Goal: Task Accomplishment & Management: Manage account settings

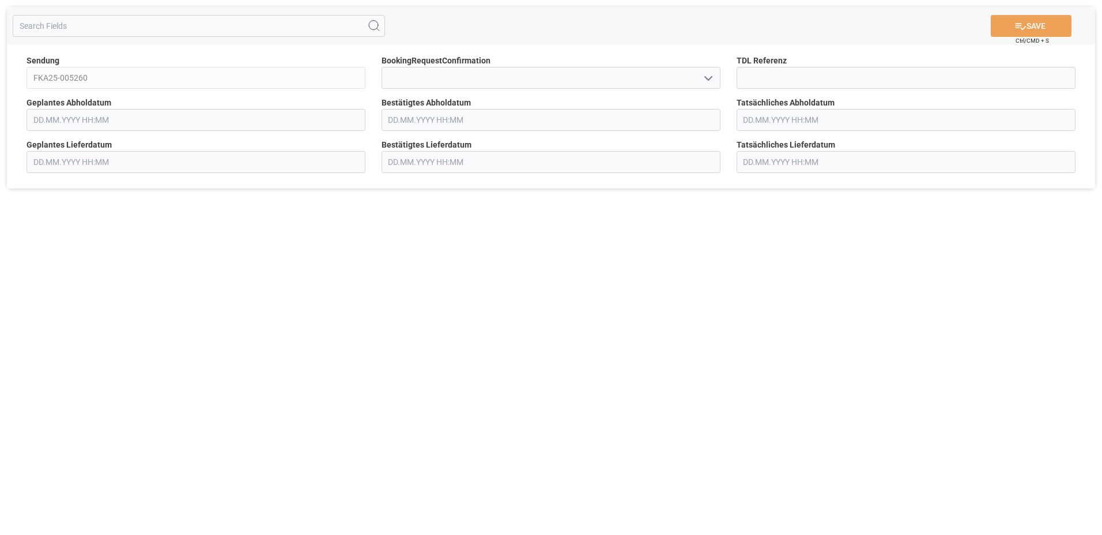
type input "[DATE] 00:00"
click at [405, 117] on input "text" at bounding box center [551, 120] width 339 height 22
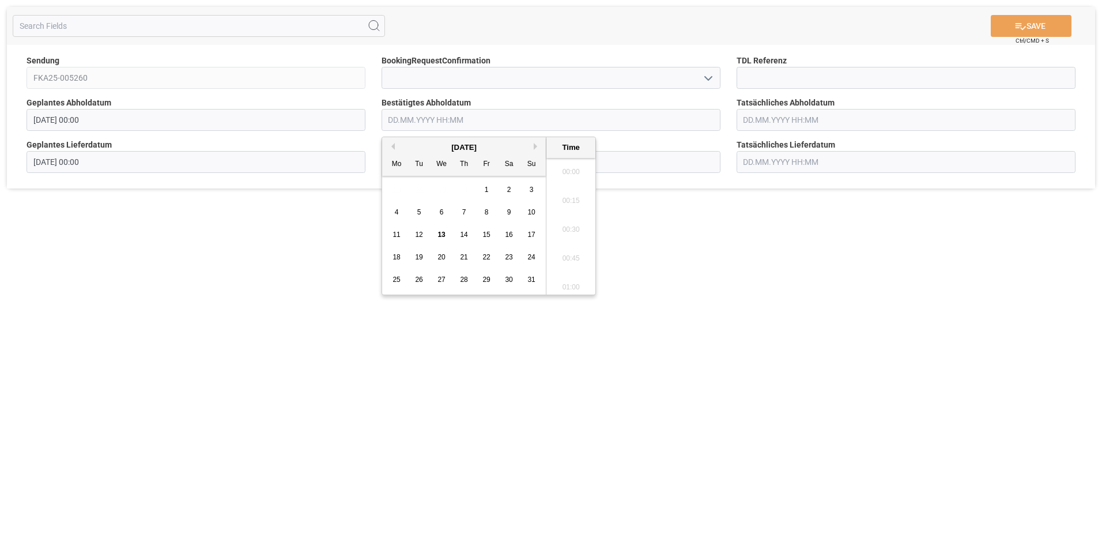
scroll to position [955, 0]
click at [485, 238] on span "15" at bounding box center [486, 235] width 7 height 8
click at [566, 170] on li "13:45" at bounding box center [571, 168] width 49 height 29
type input "[DATE] 13:45"
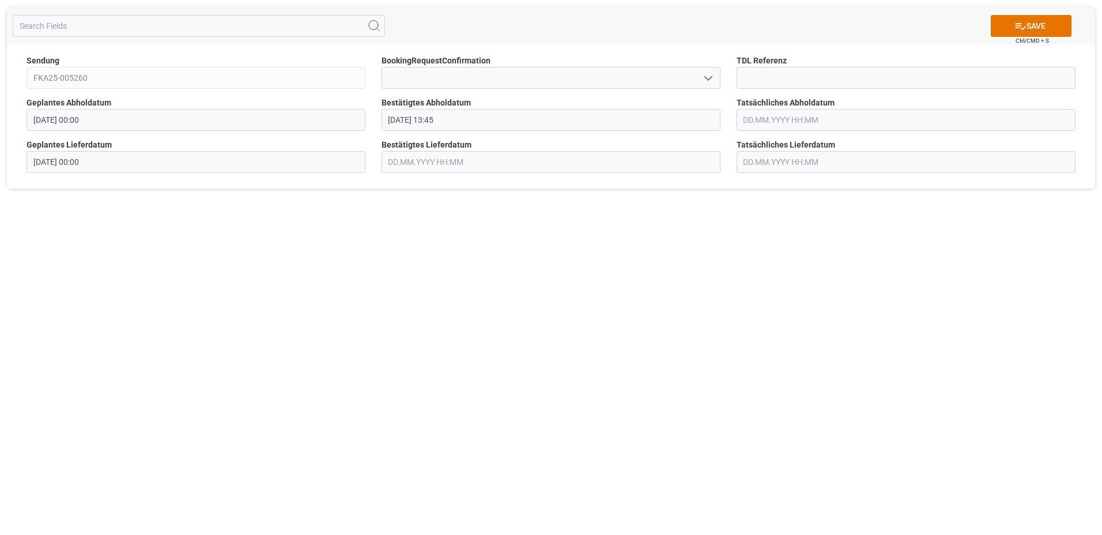
click at [778, 121] on input "text" at bounding box center [906, 120] width 339 height 22
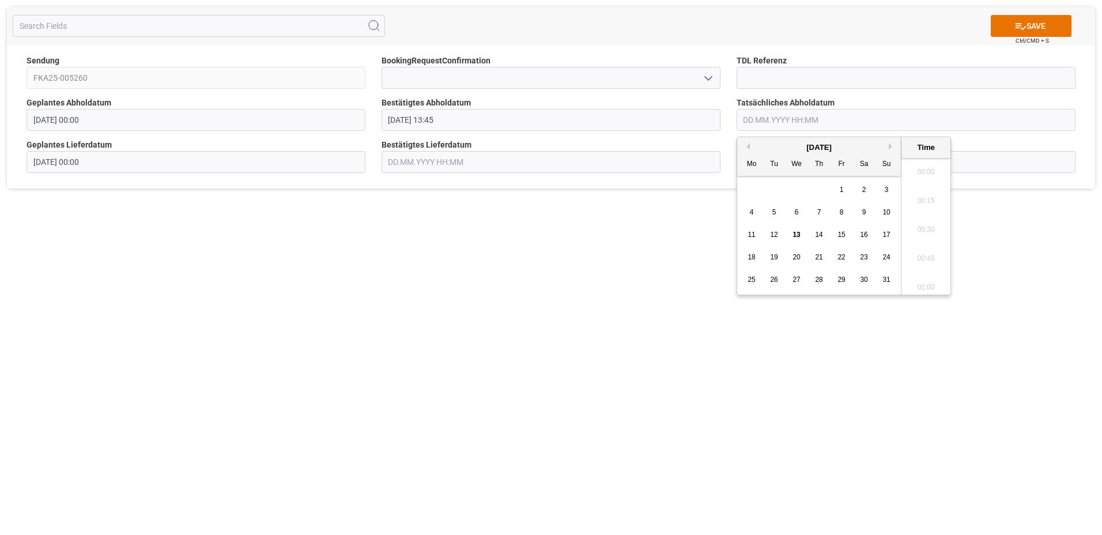
scroll to position [955, 0]
click at [842, 237] on span "15" at bounding box center [841, 235] width 7 height 8
click at [927, 257] on li "14:00" at bounding box center [926, 254] width 49 height 29
type input "[DATE] 14:00"
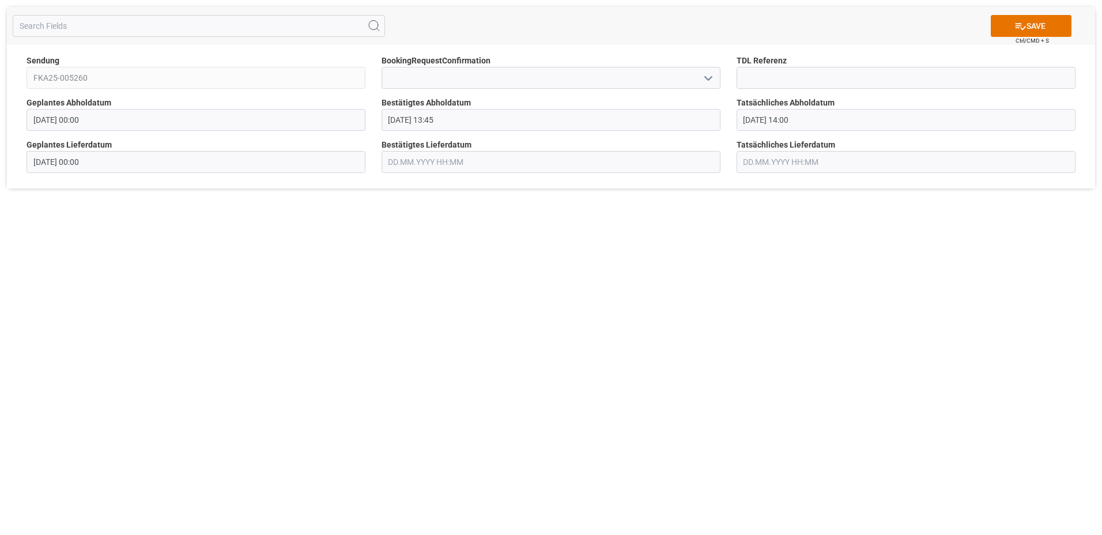
click at [463, 161] on input "text" at bounding box center [551, 162] width 339 height 22
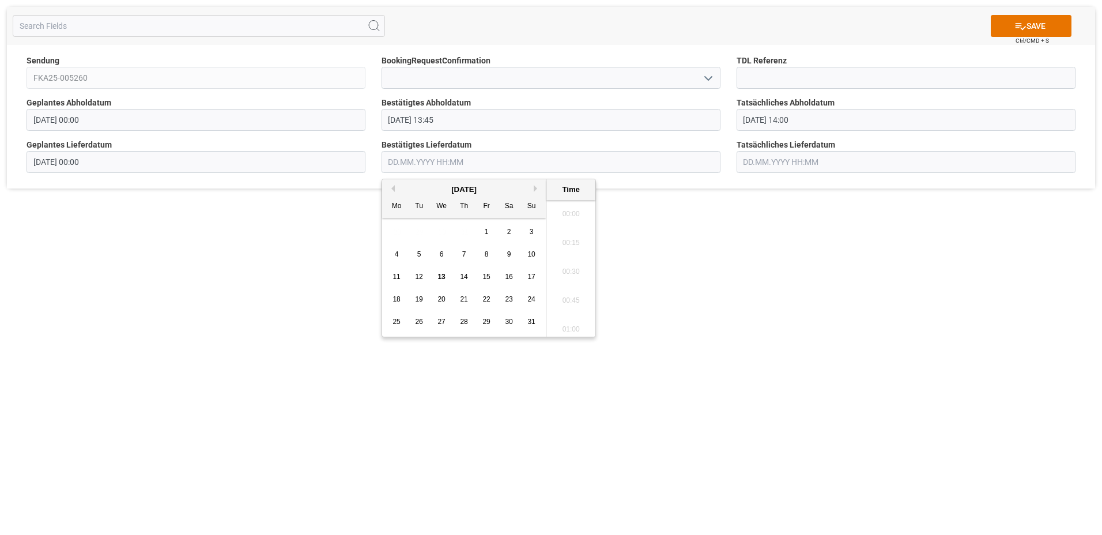
scroll to position [955, 0]
click at [396, 297] on span "18" at bounding box center [396, 299] width 7 height 8
click at [568, 297] on li "09:00" at bounding box center [571, 297] width 49 height 29
type input "[DATE] 09:00"
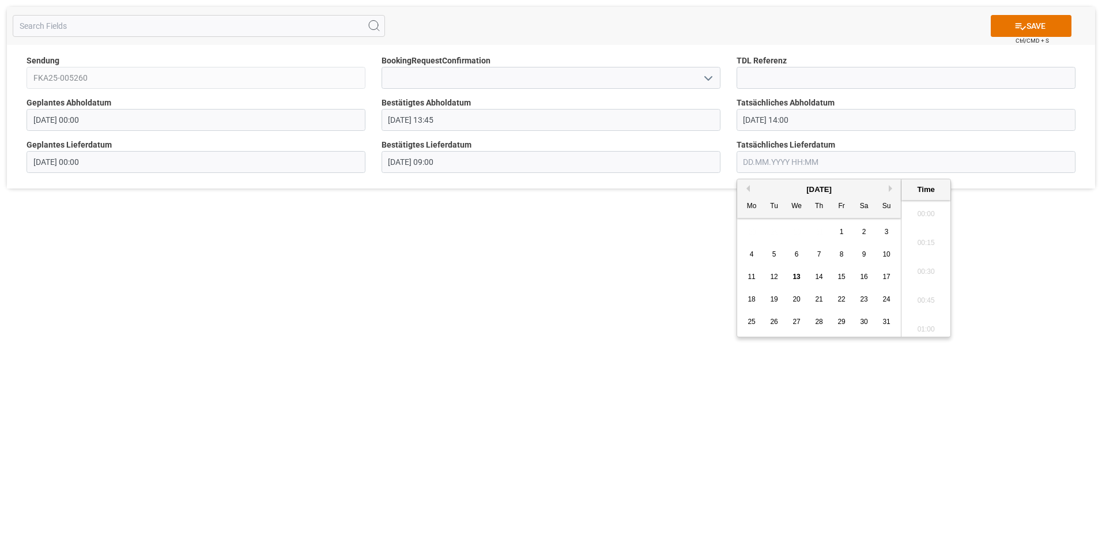
click at [815, 163] on input "text" at bounding box center [906, 162] width 339 height 22
click at [746, 304] on div "18" at bounding box center [752, 300] width 14 height 14
click at [926, 295] on li "10:00" at bounding box center [926, 297] width 49 height 29
type input "[DATE] 10:00"
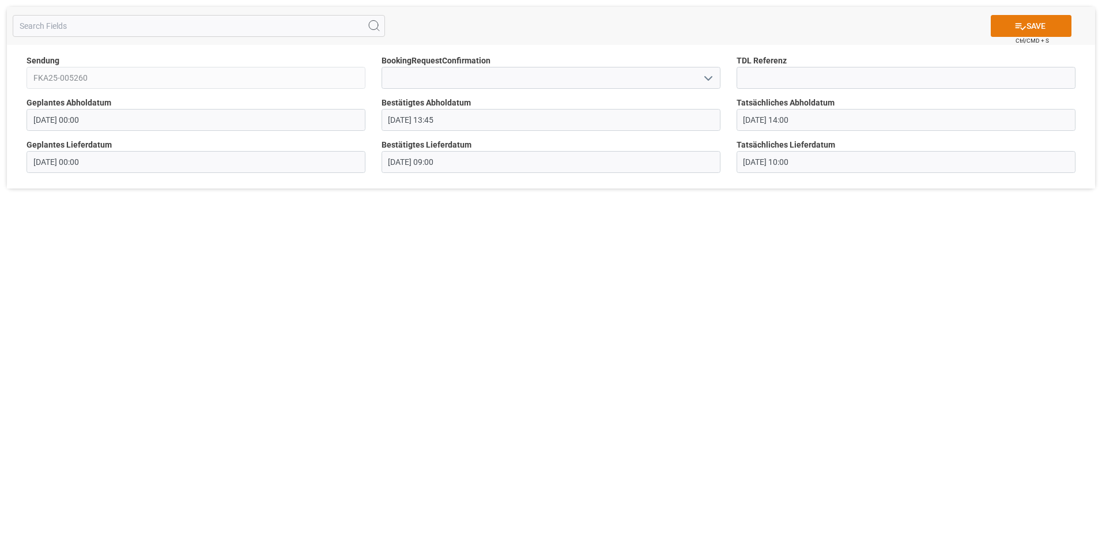
click at [1031, 26] on button "SAVE" at bounding box center [1031, 26] width 81 height 22
